Goal: Check status: Check status

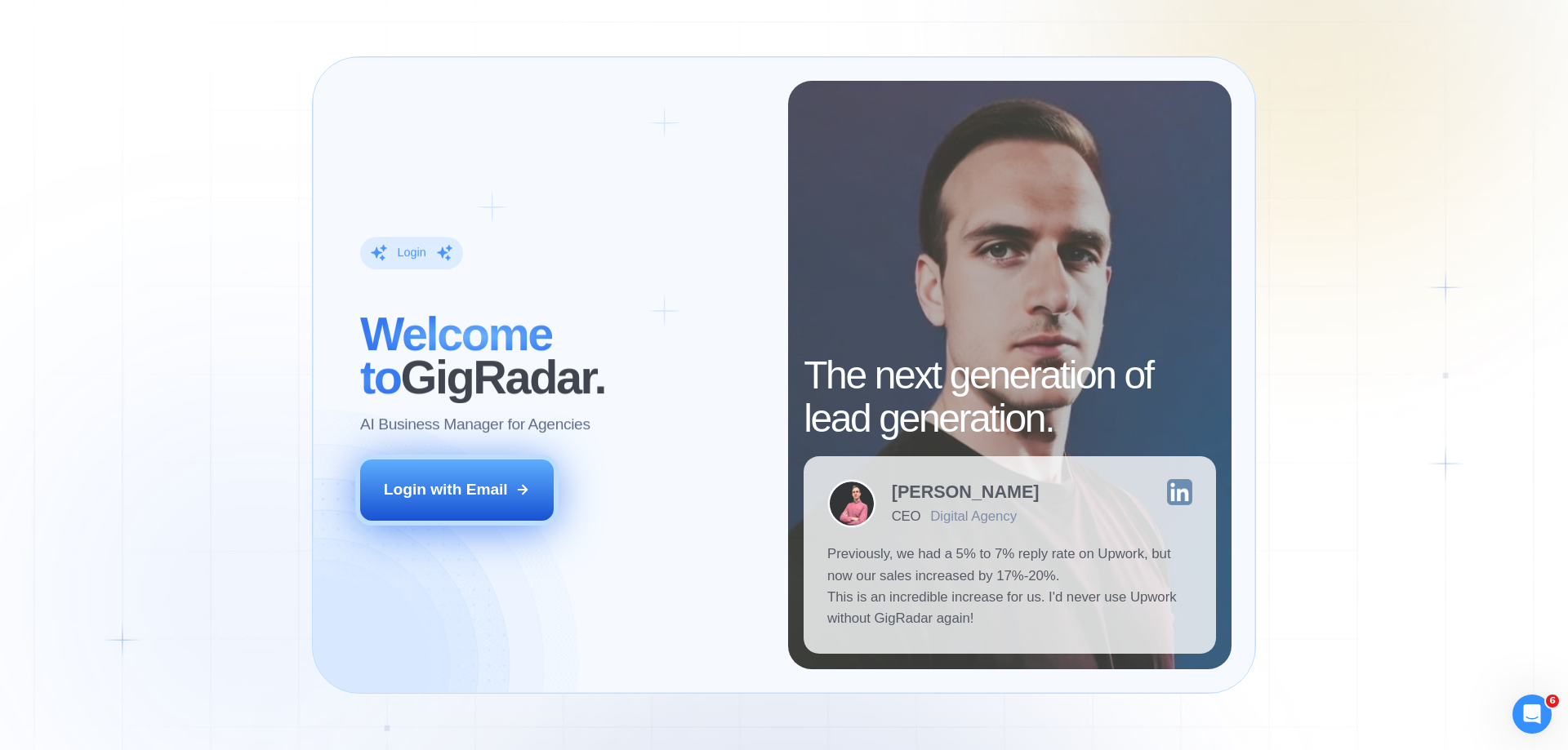
click at [526, 486] on icon at bounding box center [523, 490] width 14 height 14
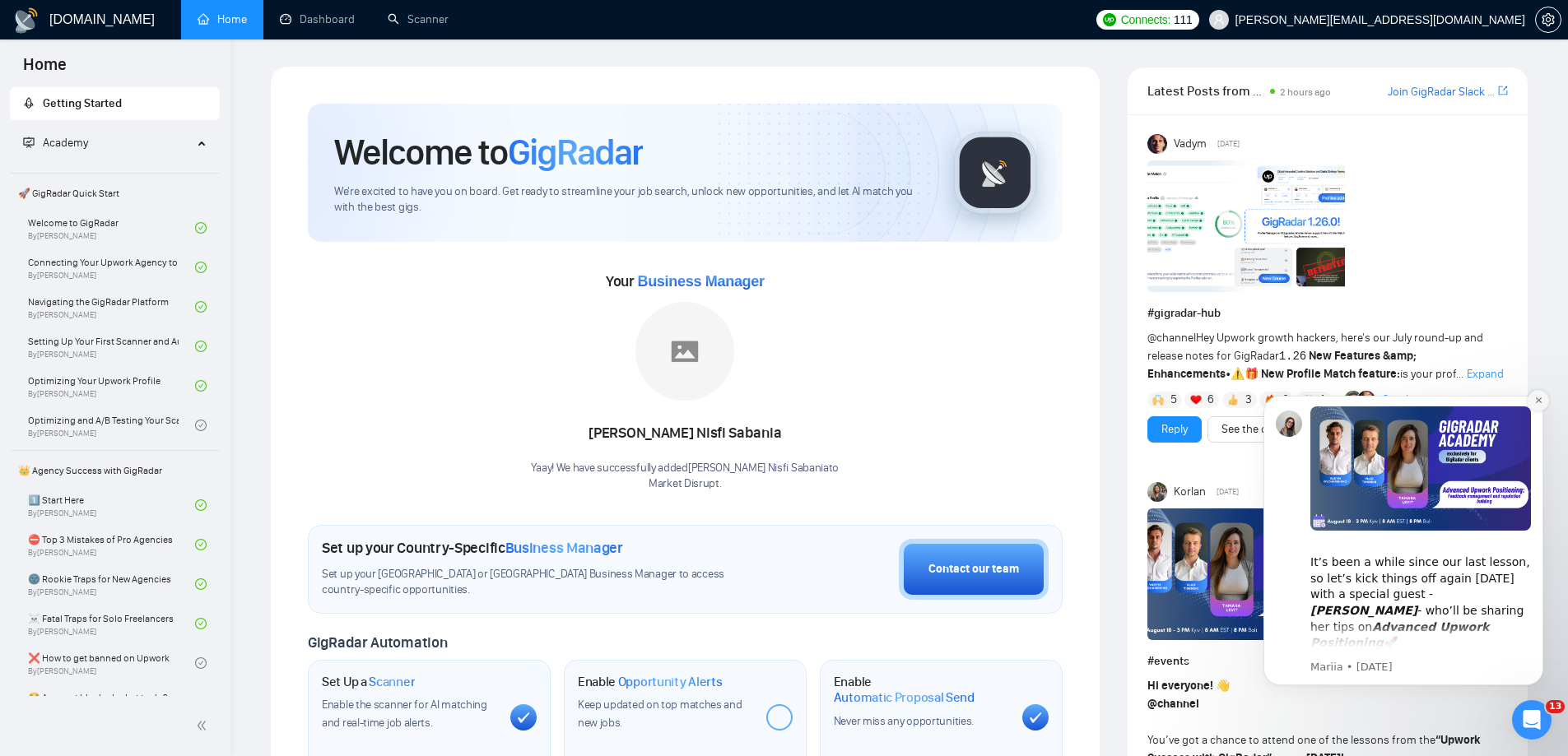
click at [1537, 403] on icon "Dismiss notification" at bounding box center [1538, 401] width 9 height 9
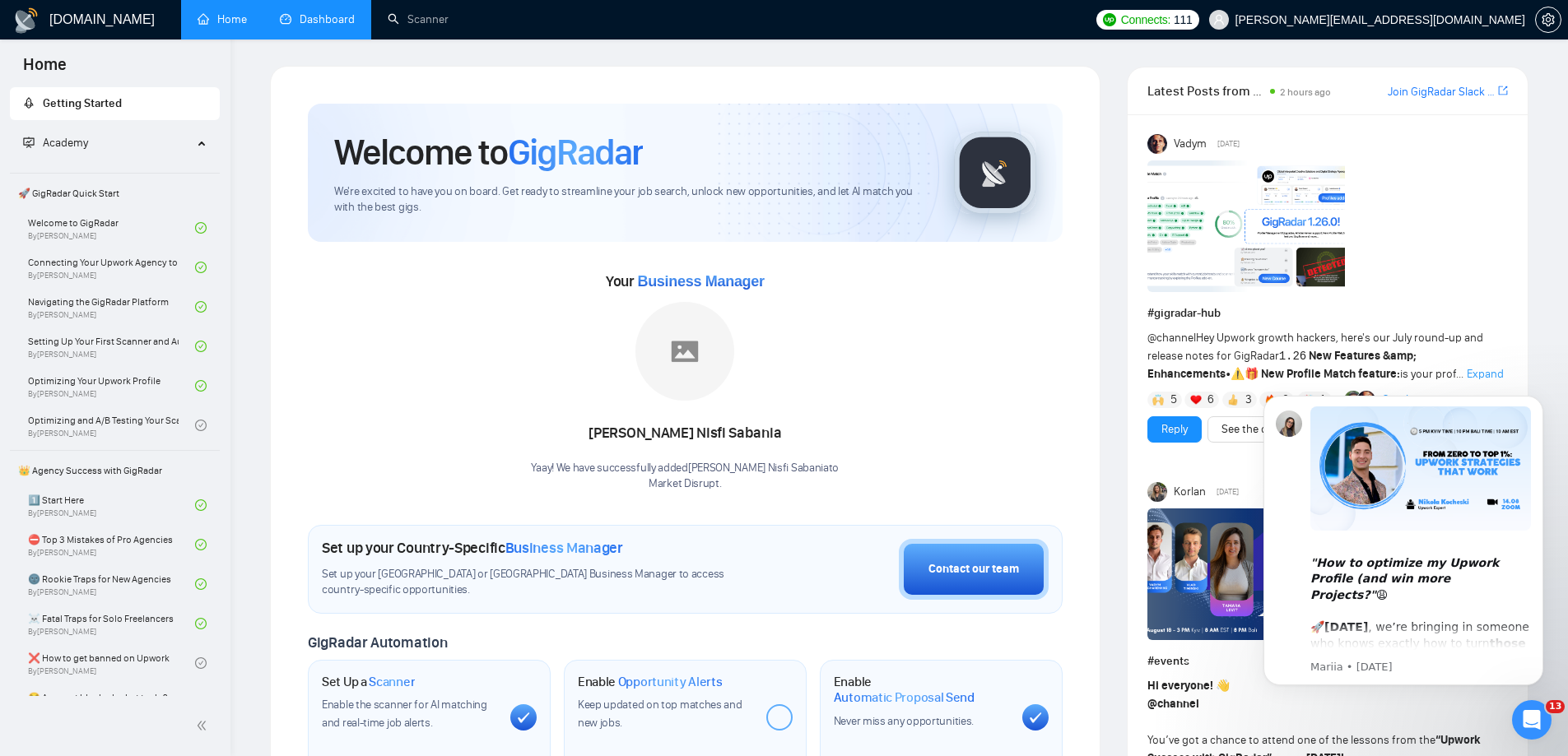
click at [334, 20] on link "Dashboard" at bounding box center [317, 20] width 75 height 14
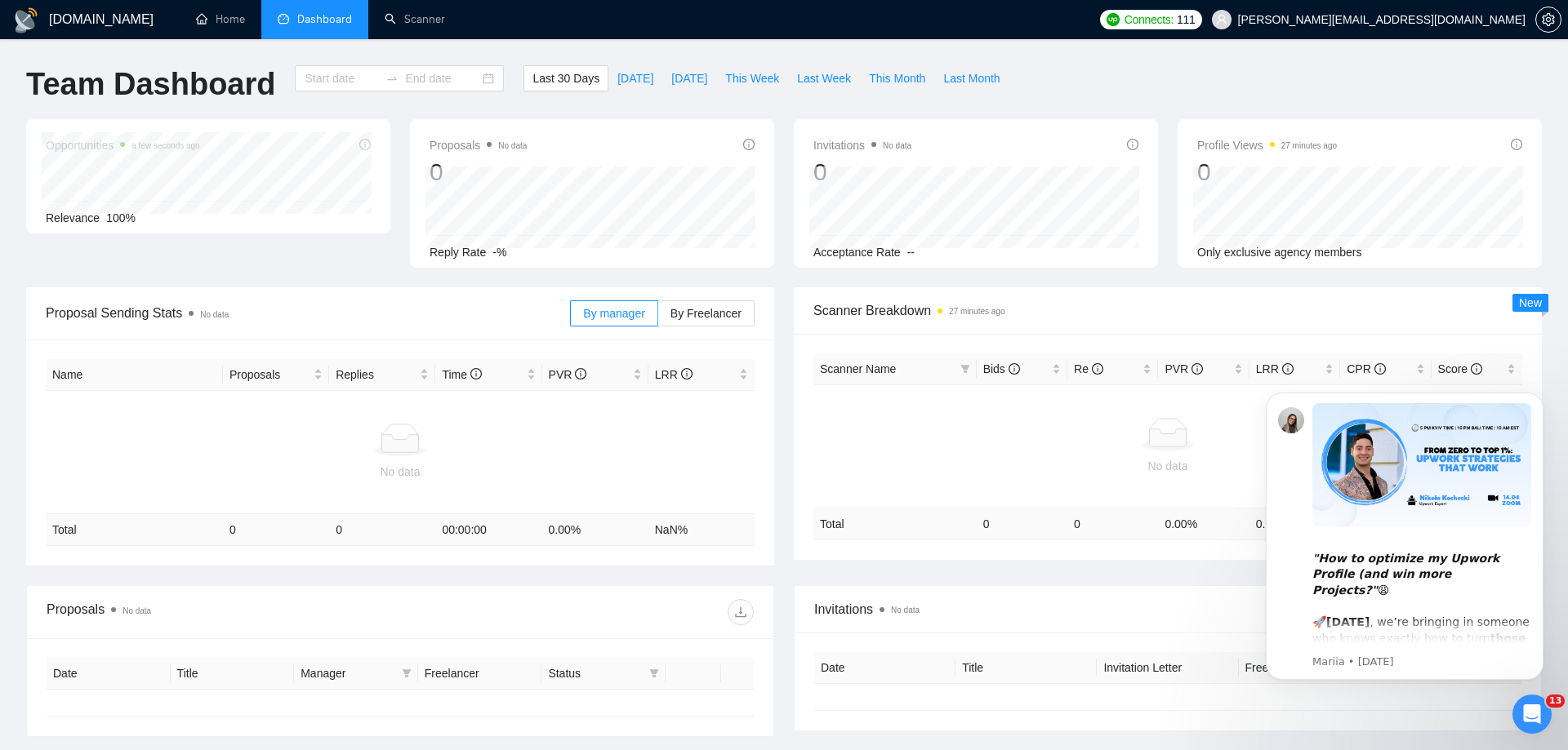
type input "2025-07-19"
type input "2025-08-18"
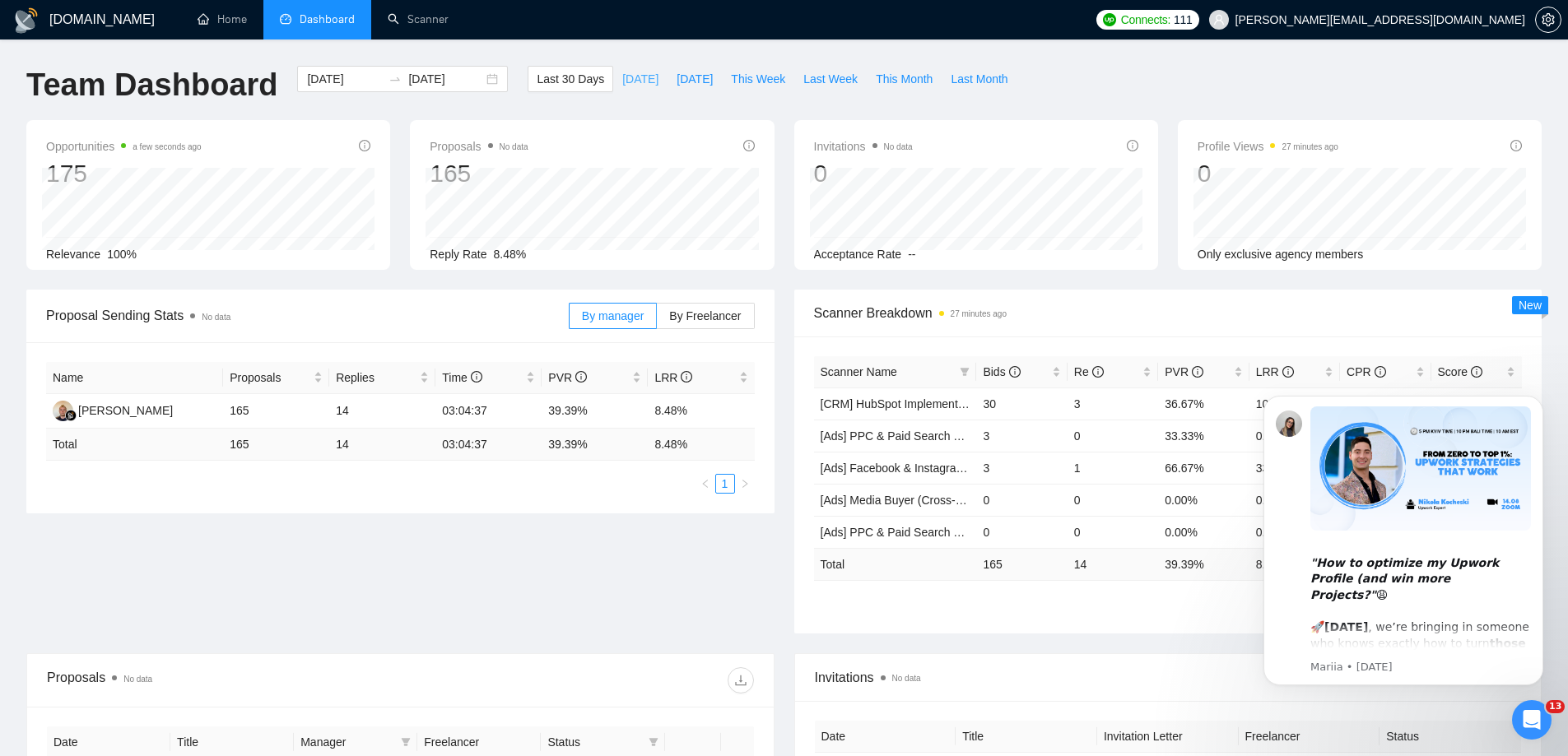
click at [623, 83] on span "Today" at bounding box center [641, 79] width 36 height 18
click at [677, 75] on span "Yesterday" at bounding box center [695, 79] width 36 height 18
type input "2025-08-17"
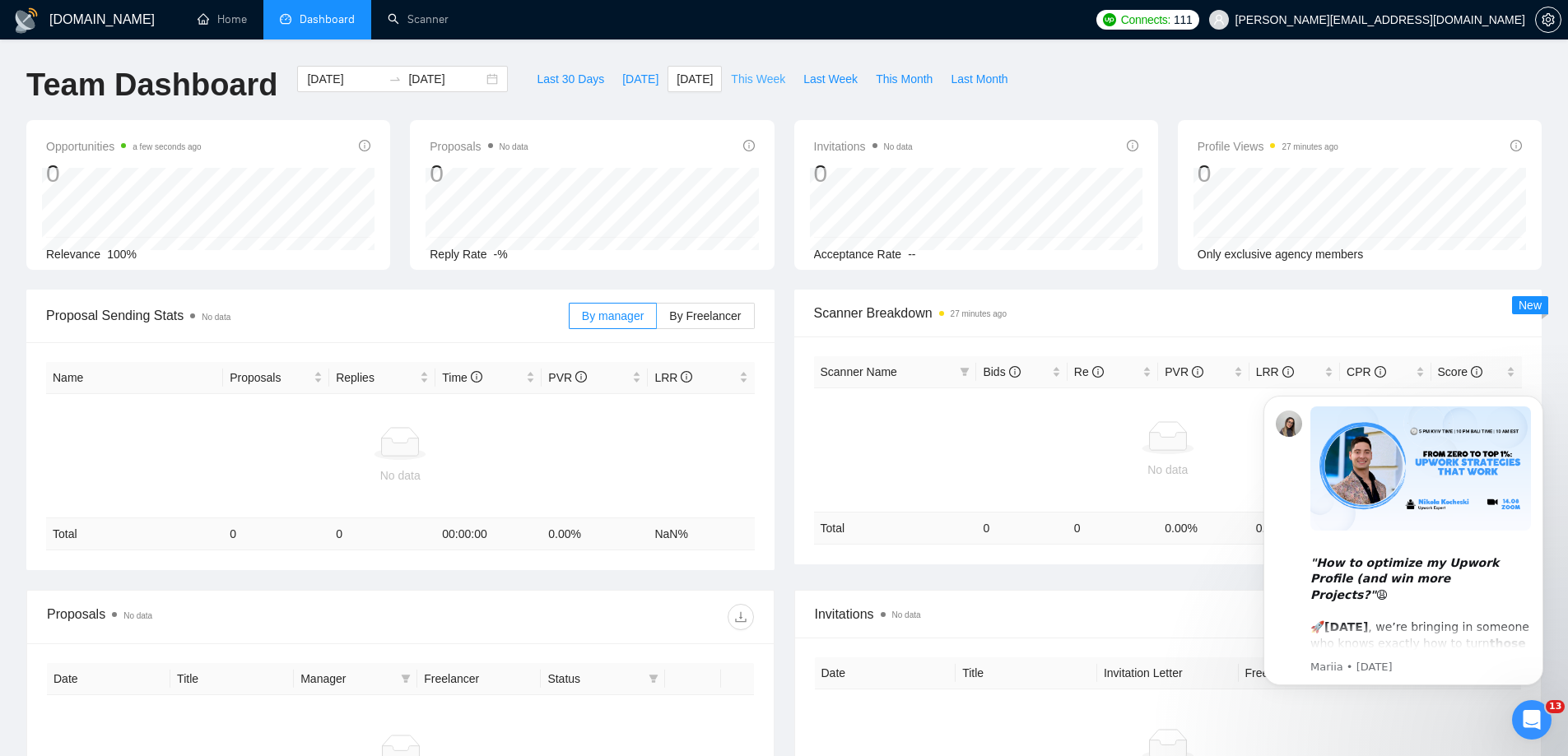
click at [754, 83] on span "This Week" at bounding box center [758, 79] width 54 height 18
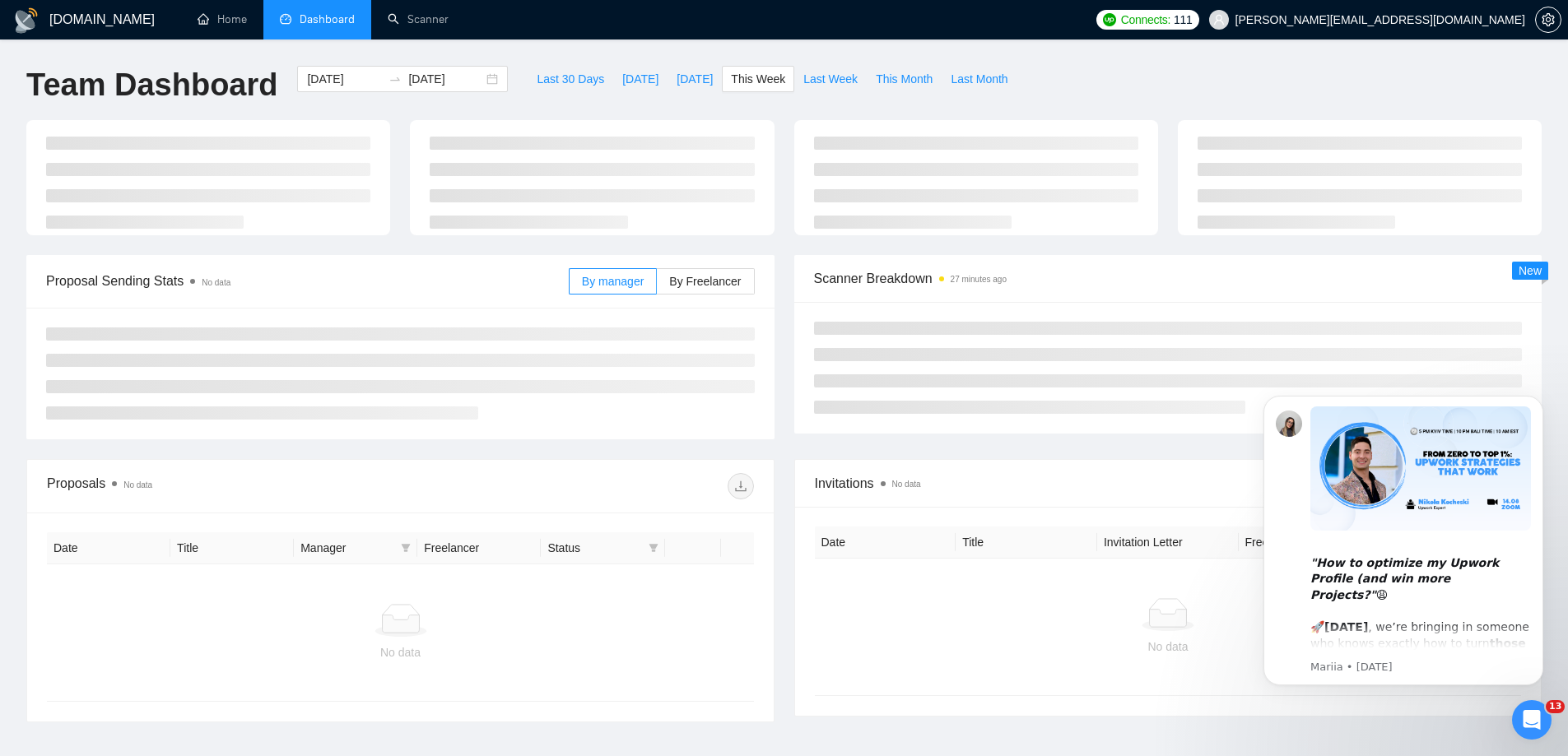
type input "2025-08-18"
type input "2025-08-24"
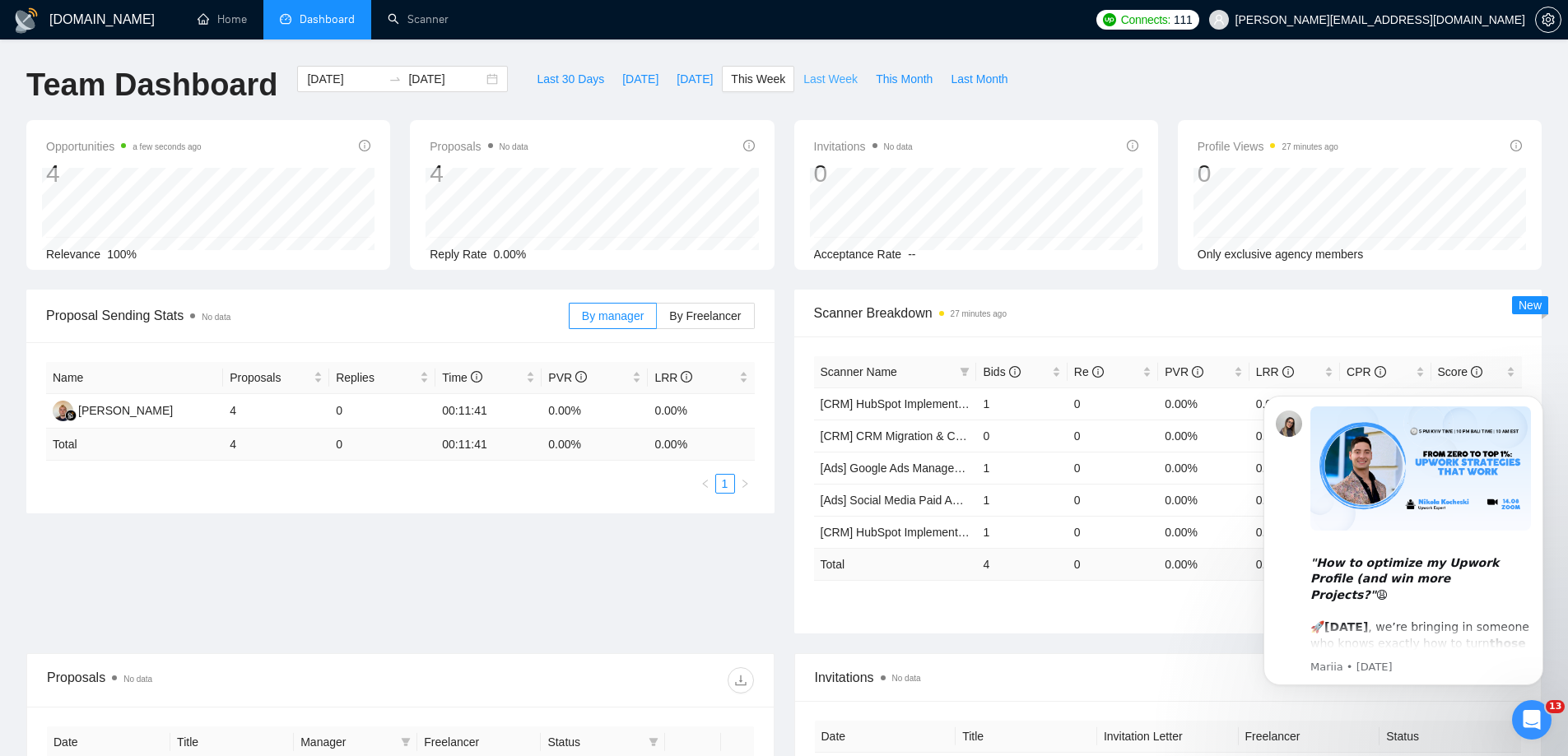
click at [803, 81] on span "Last Week" at bounding box center [830, 79] width 54 height 18
type input "2025-08-11"
type input "2025-08-17"
click at [1536, 405] on icon "Dismiss notification" at bounding box center [1538, 401] width 9 height 9
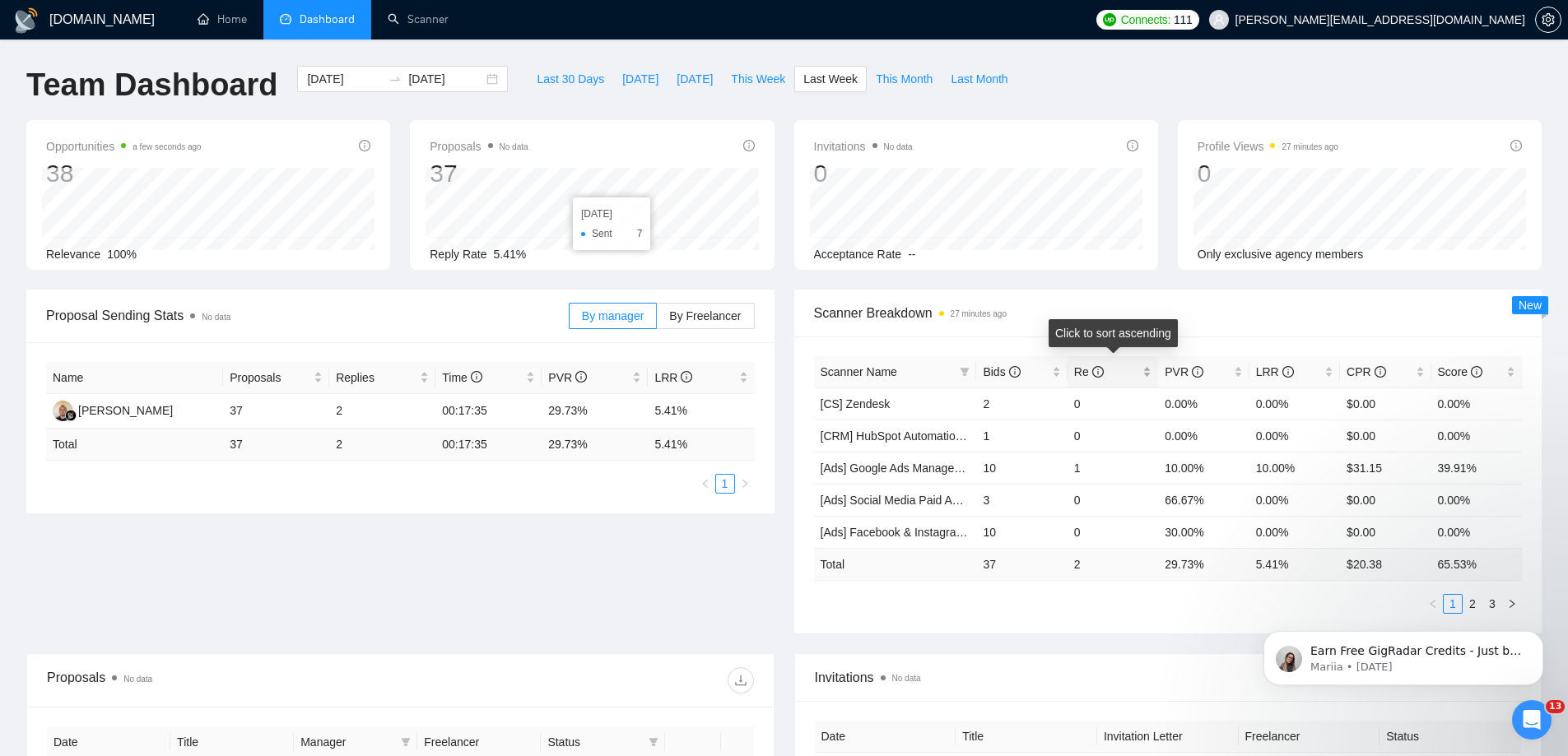
click at [1074, 370] on span "Re" at bounding box center [1088, 372] width 30 height 14
click at [1176, 370] on span "PVR" at bounding box center [1184, 372] width 39 height 14
click at [1176, 369] on span "PVR" at bounding box center [1184, 372] width 39 height 14
